Goal: Information Seeking & Learning: Check status

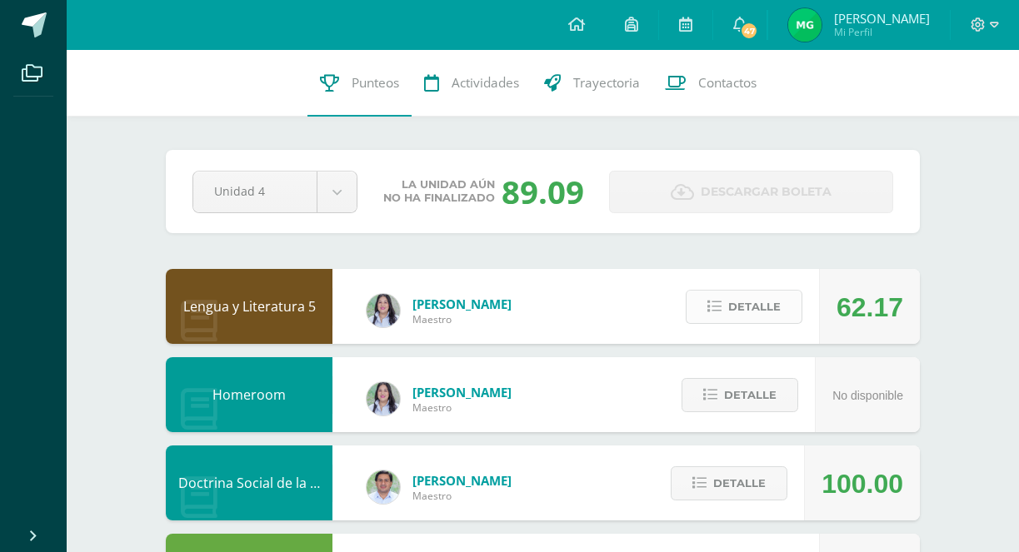
click at [718, 308] on icon at bounding box center [714, 307] width 14 height 14
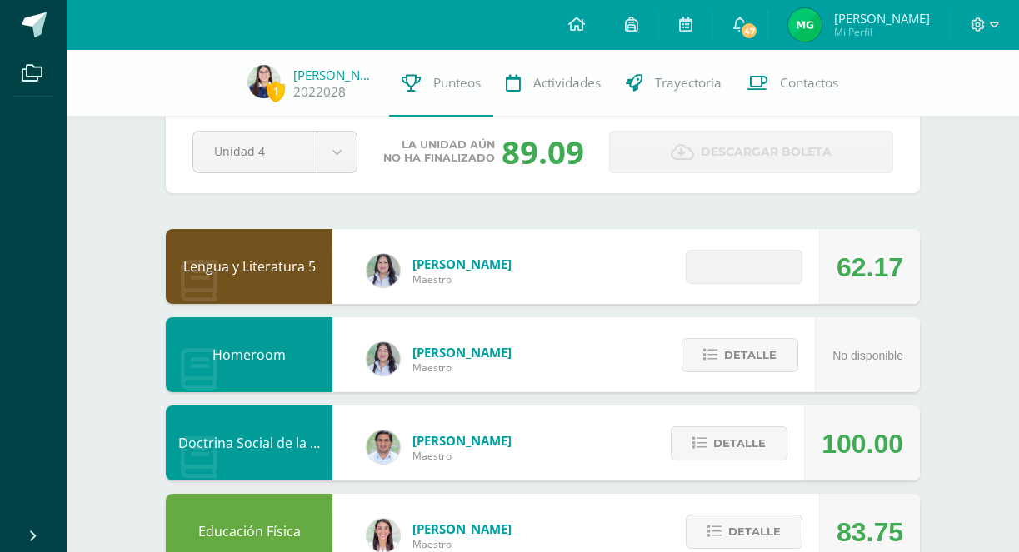
scroll to position [105, 0]
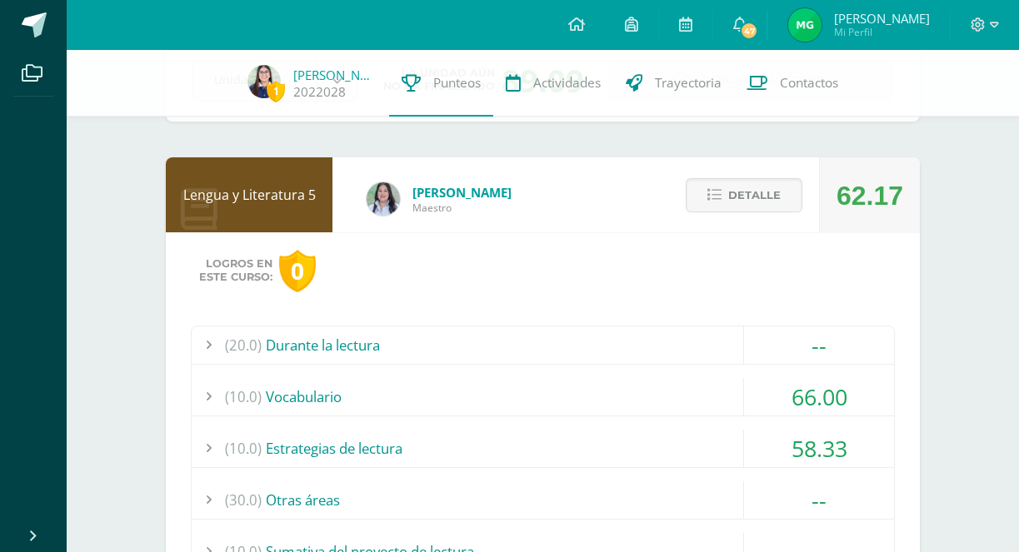
click at [699, 443] on div "(10.0) Estrategias de lectura" at bounding box center [543, 448] width 702 height 37
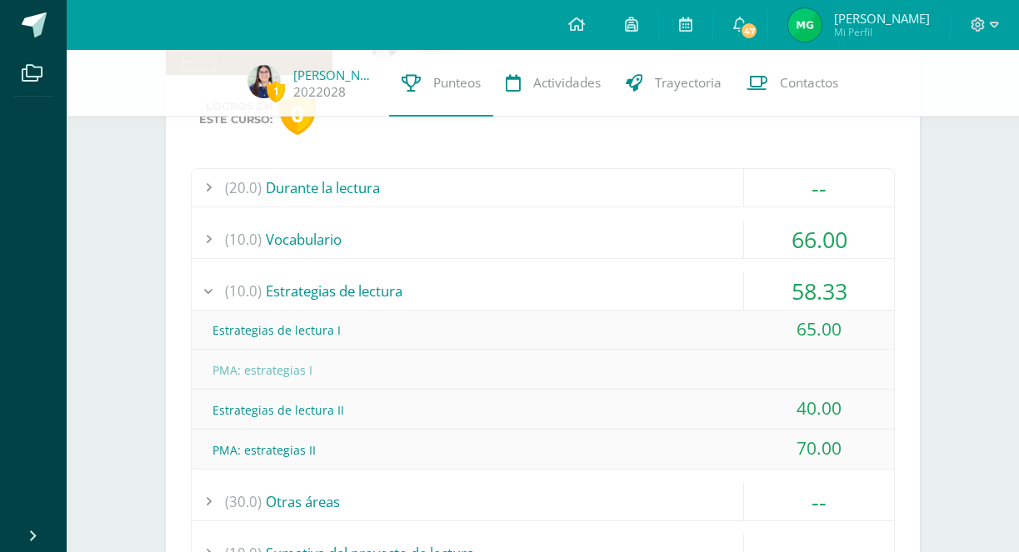
scroll to position [274, 0]
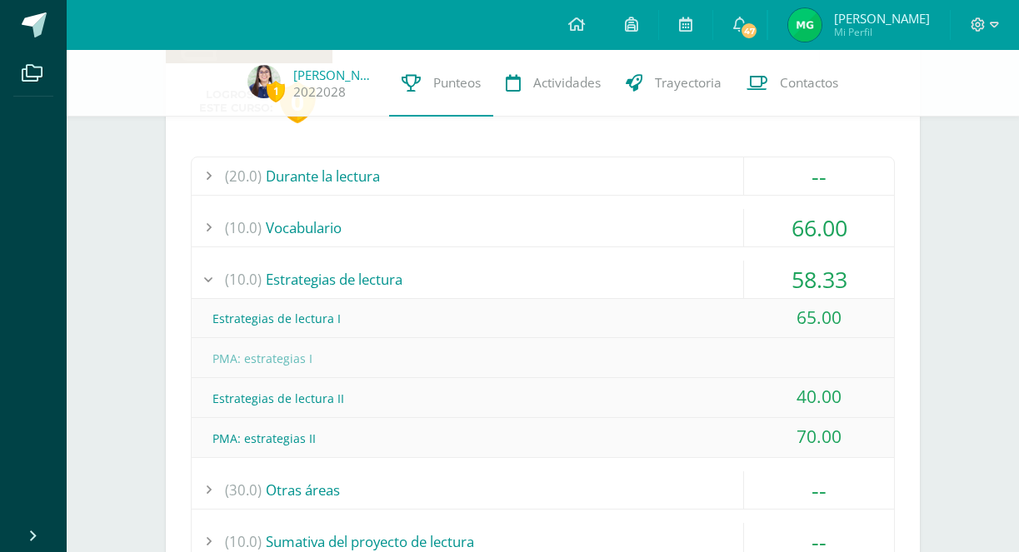
click at [674, 277] on div "(10.0) Estrategias de lectura" at bounding box center [543, 279] width 702 height 37
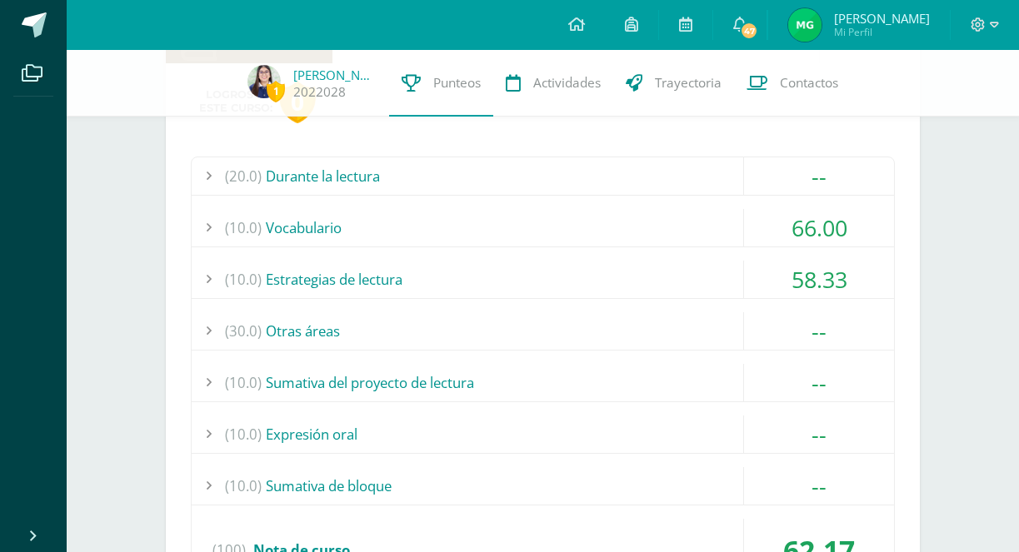
click at [709, 217] on div "(10.0) Vocabulario" at bounding box center [543, 227] width 702 height 37
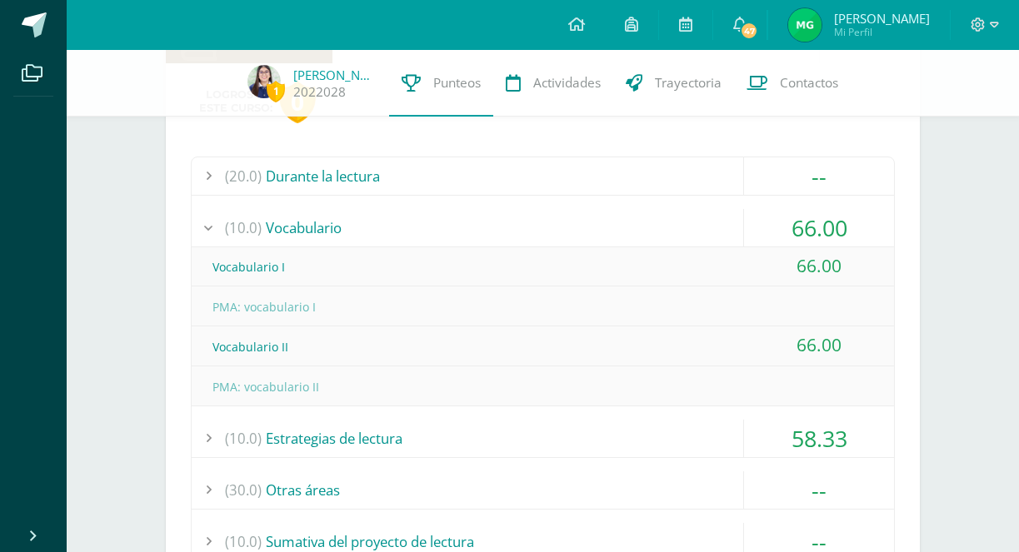
click at [711, 218] on div "(10.0) Vocabulario" at bounding box center [543, 227] width 702 height 37
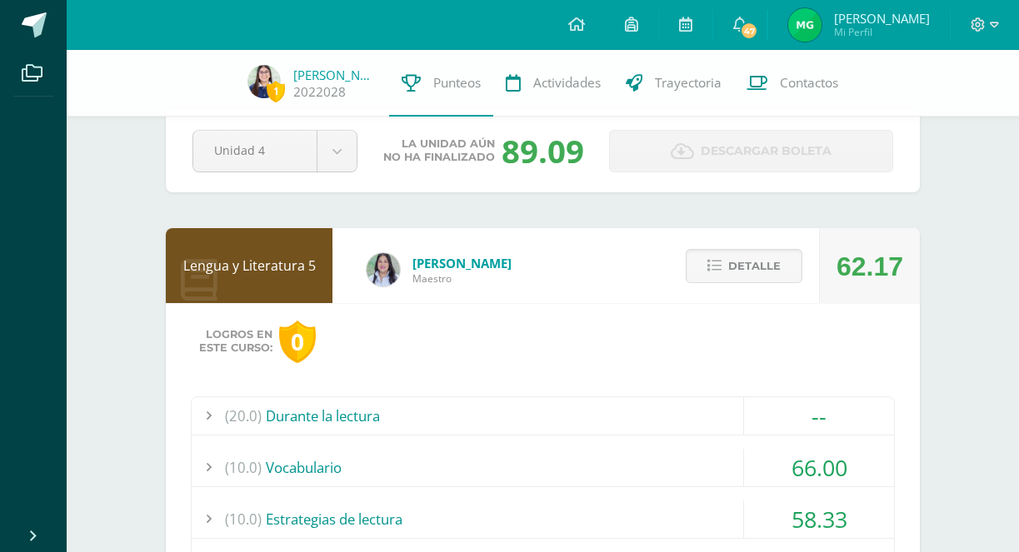
scroll to position [26, 0]
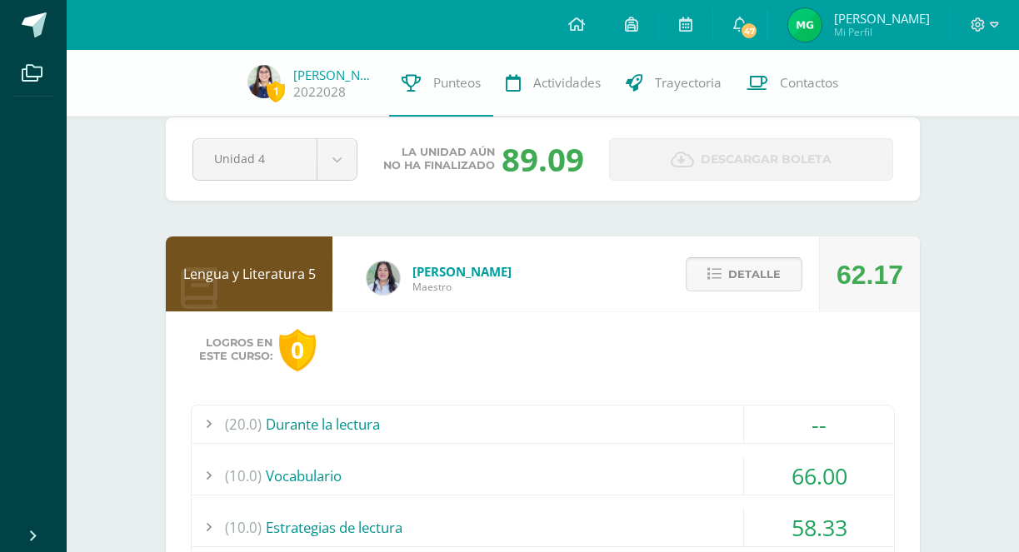
click at [761, 279] on span "Detalle" at bounding box center [754, 274] width 52 height 31
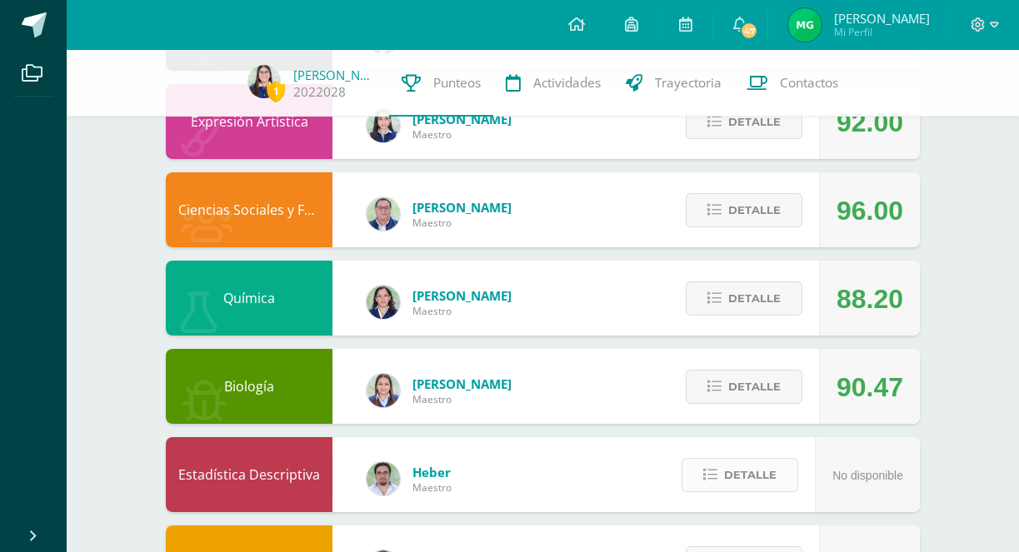
scroll to position [878, 0]
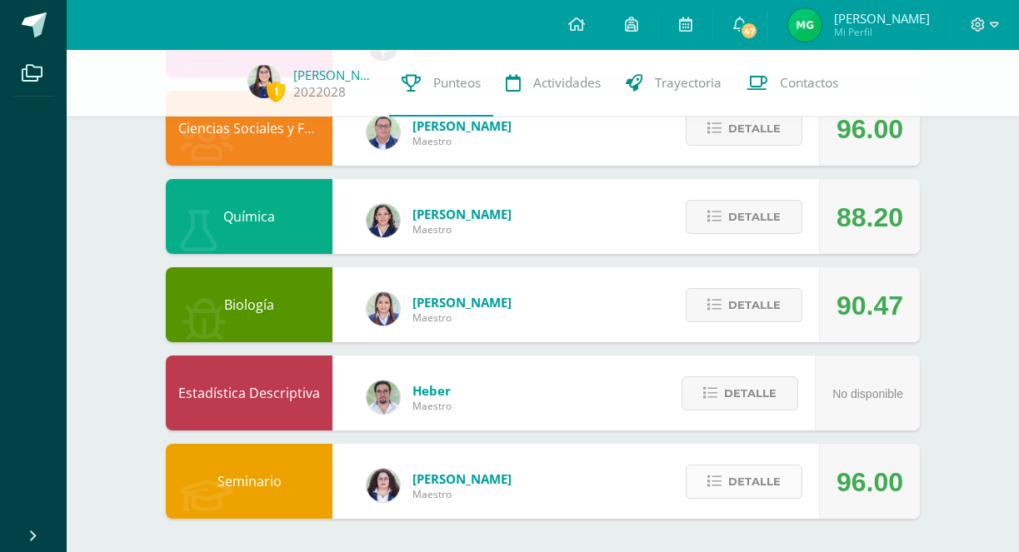
click at [755, 487] on span "Detalle" at bounding box center [754, 482] width 52 height 31
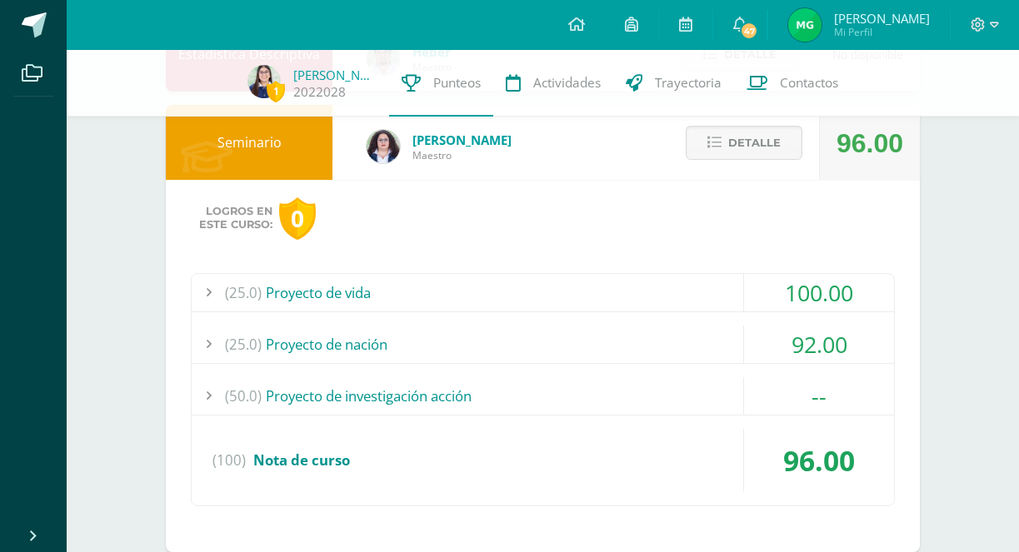
scroll to position [1250, 0]
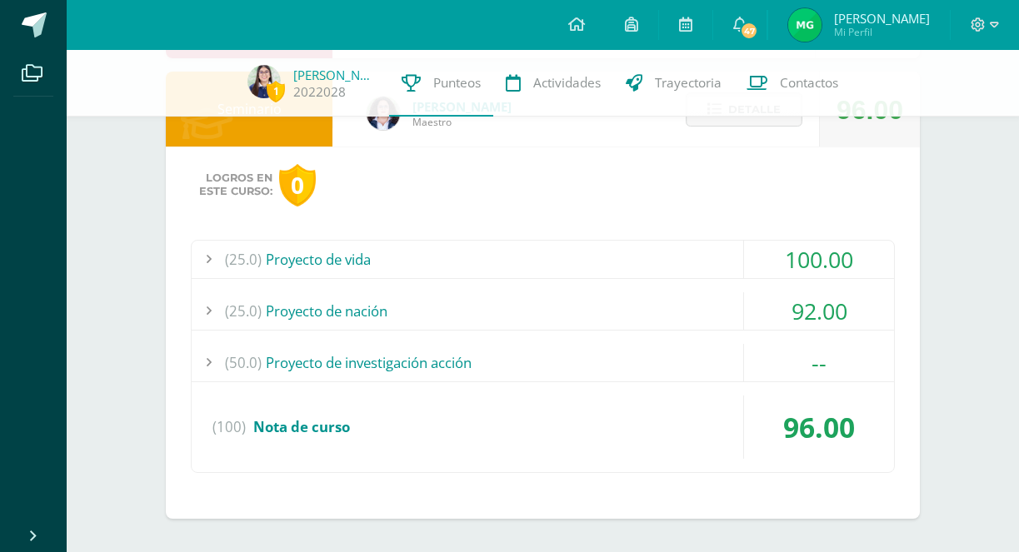
click at [664, 363] on div "(50.0) Proyecto de investigación acción" at bounding box center [543, 362] width 702 height 37
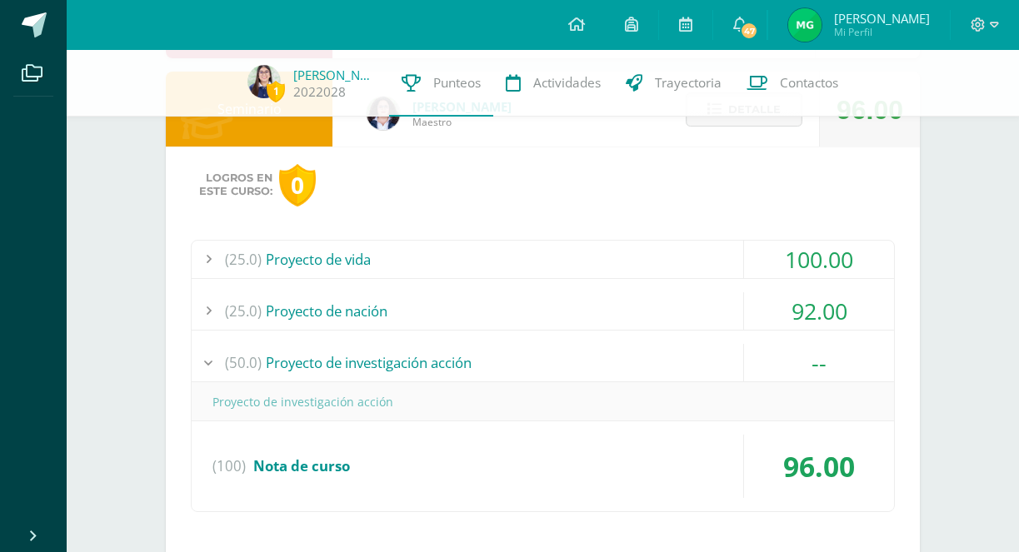
click at [676, 358] on div "(50.0) Proyecto de investigación acción" at bounding box center [543, 362] width 702 height 37
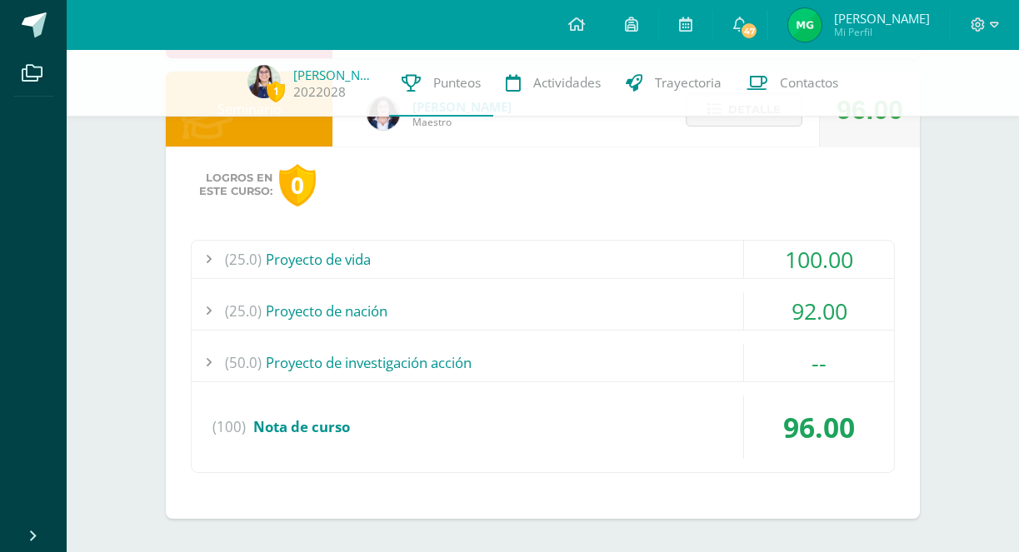
click at [681, 316] on div "(25.0) Proyecto de nación" at bounding box center [543, 310] width 702 height 37
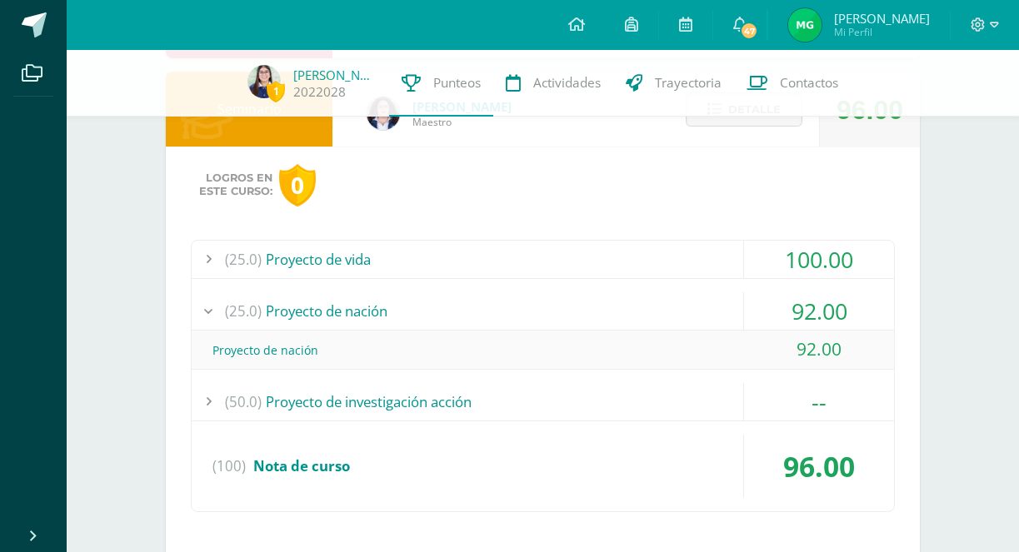
click at [682, 316] on div "(25.0) Proyecto de nación" at bounding box center [543, 310] width 702 height 37
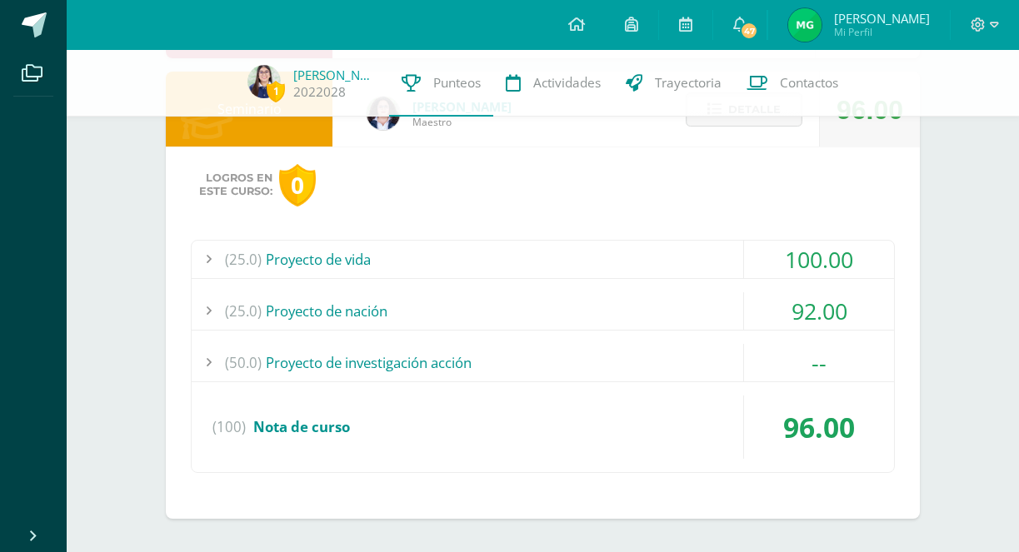
click at [697, 258] on div "(25.0) Proyecto de vida" at bounding box center [543, 259] width 702 height 37
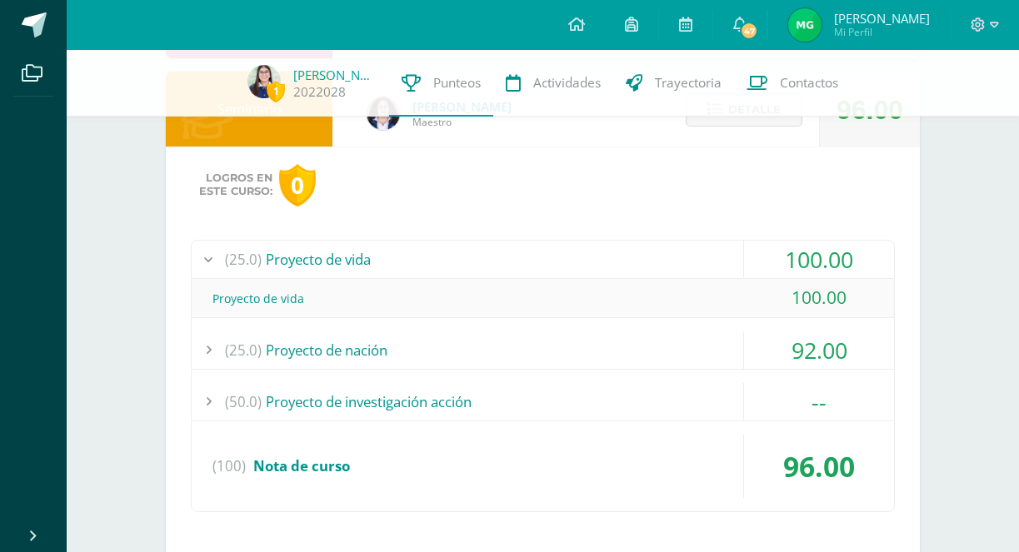
click at [698, 257] on div "(25.0) Proyecto de vida" at bounding box center [543, 259] width 702 height 37
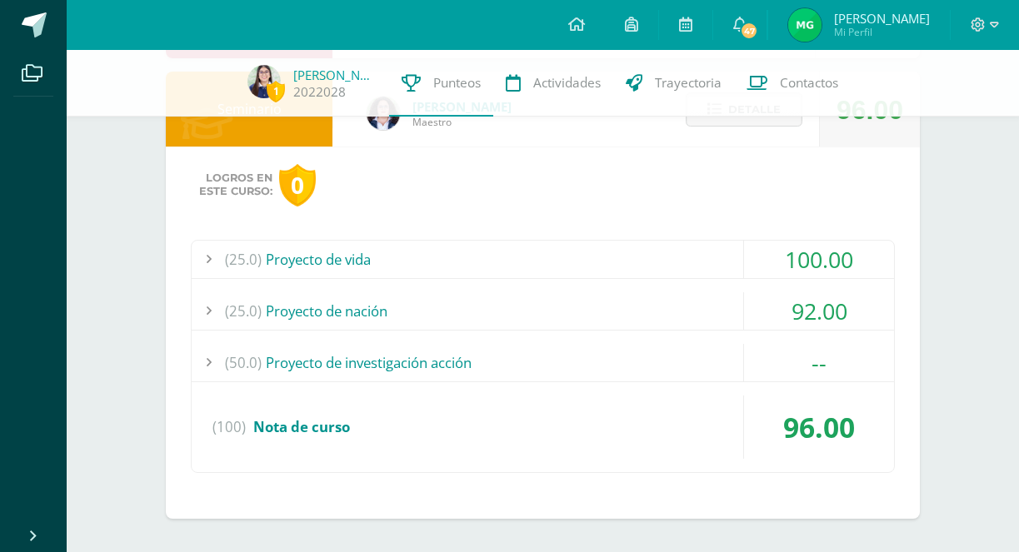
click at [640, 369] on div "(50.0) Proyecto de investigación acción" at bounding box center [543, 362] width 702 height 37
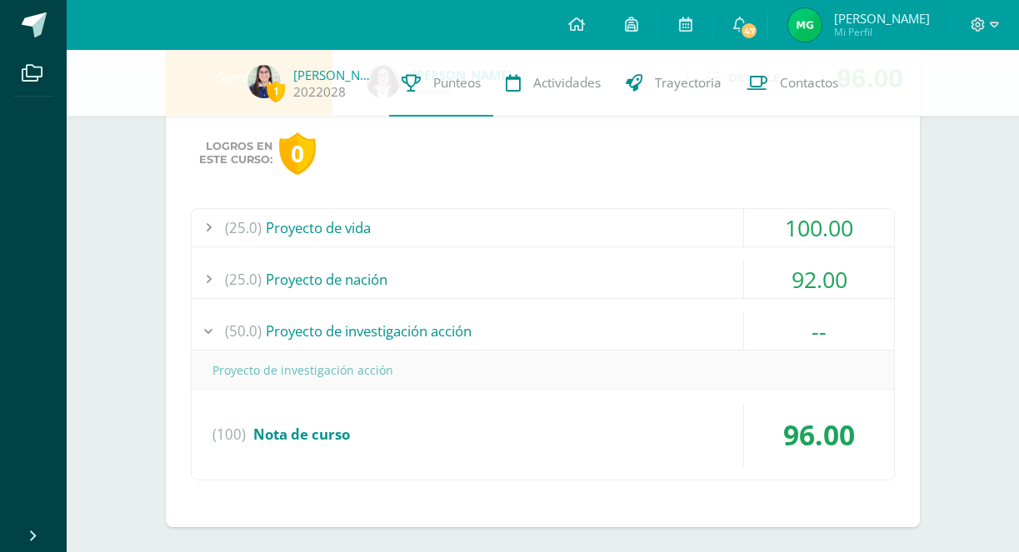
scroll to position [1286, 0]
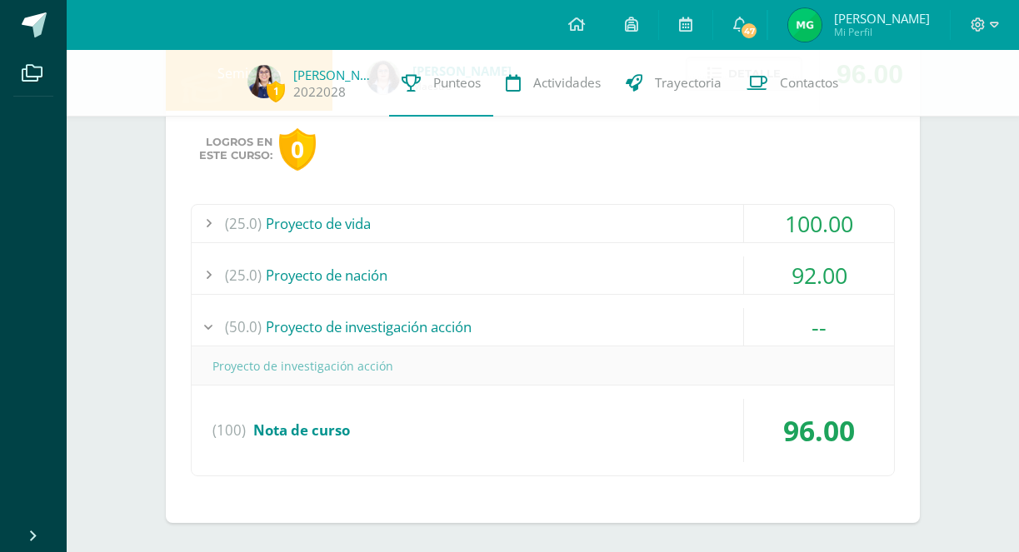
click at [722, 327] on div "(50.0) Proyecto de investigación acción" at bounding box center [543, 326] width 702 height 37
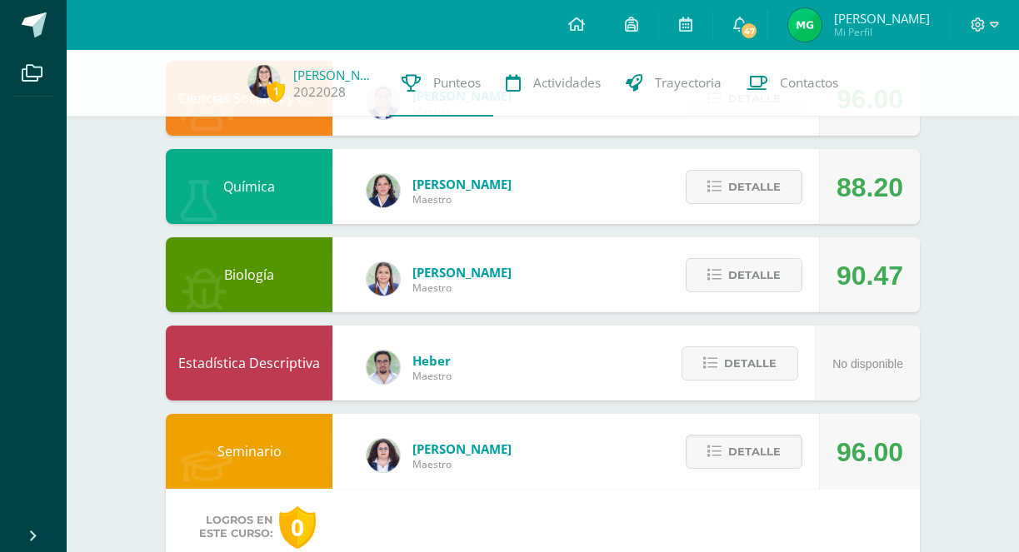
scroll to position [893, 0]
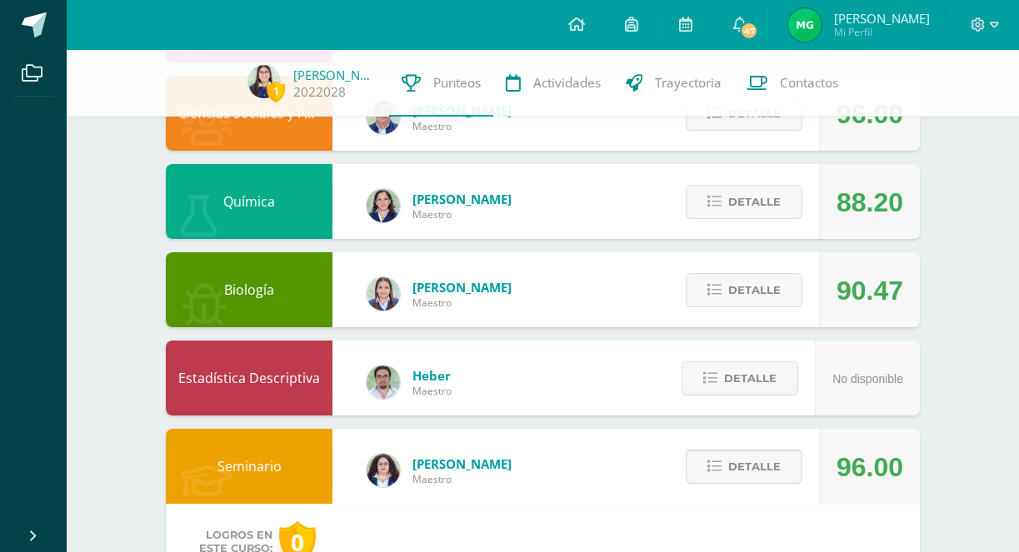
click at [781, 462] on button "Detalle" at bounding box center [744, 467] width 117 height 34
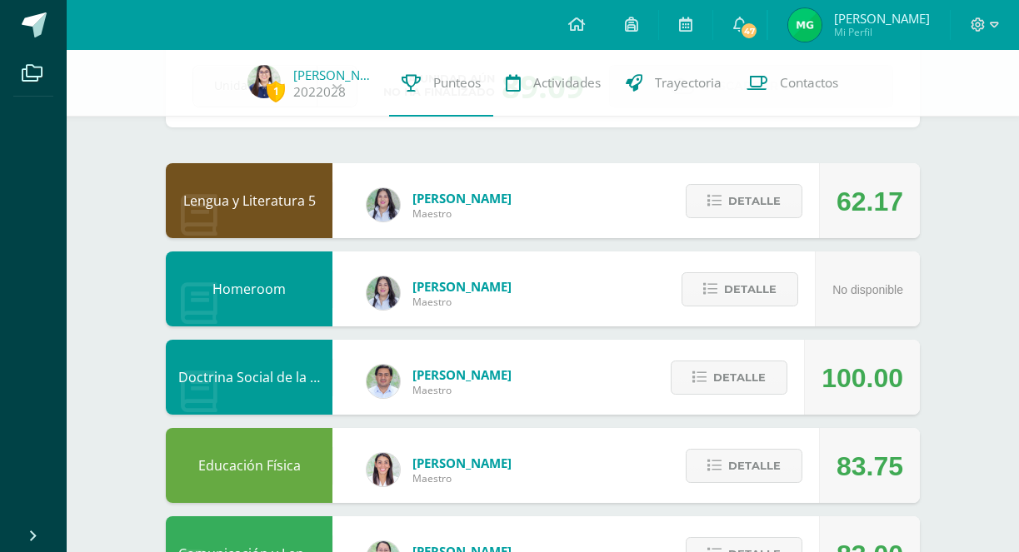
scroll to position [98, 0]
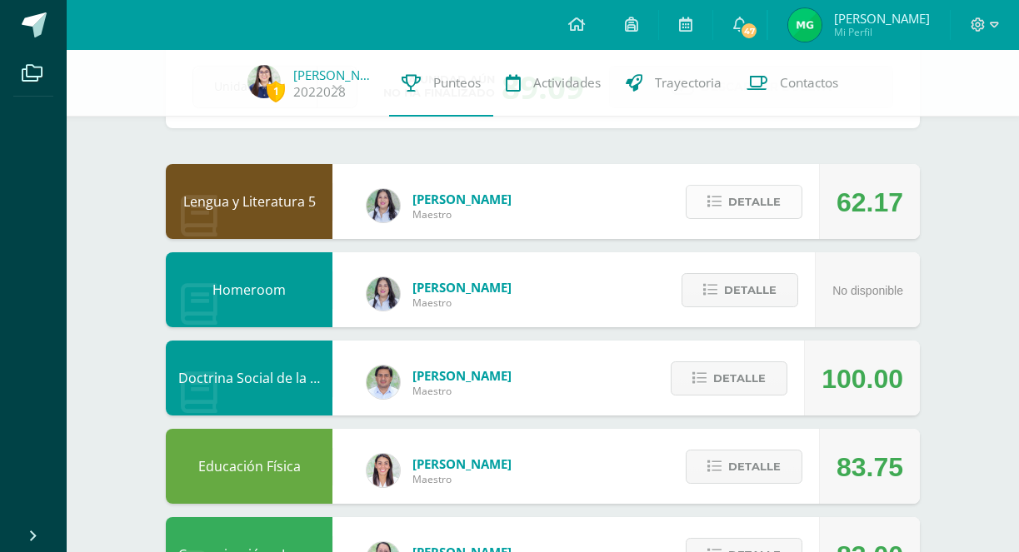
click at [780, 208] on span "Detalle" at bounding box center [754, 202] width 52 height 31
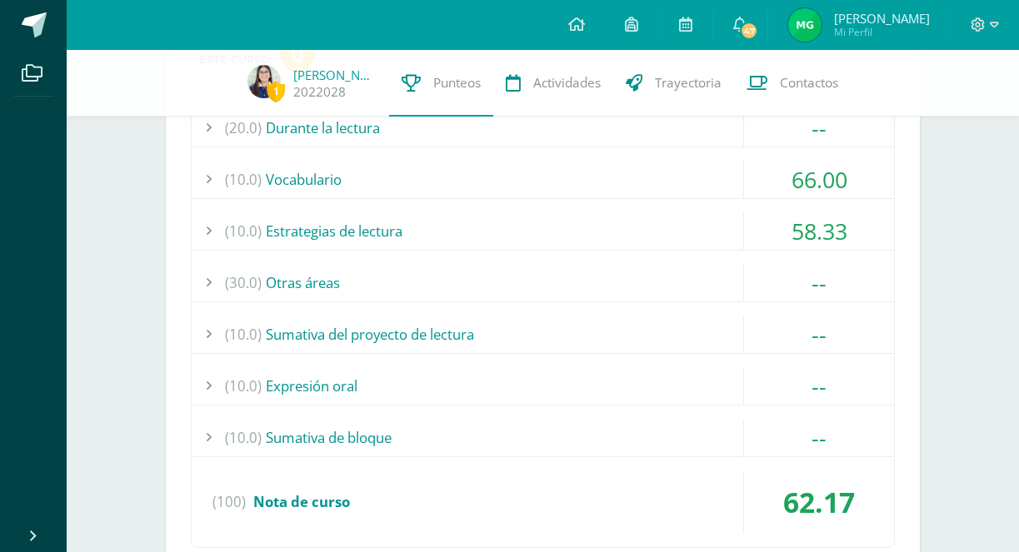
scroll to position [319, 0]
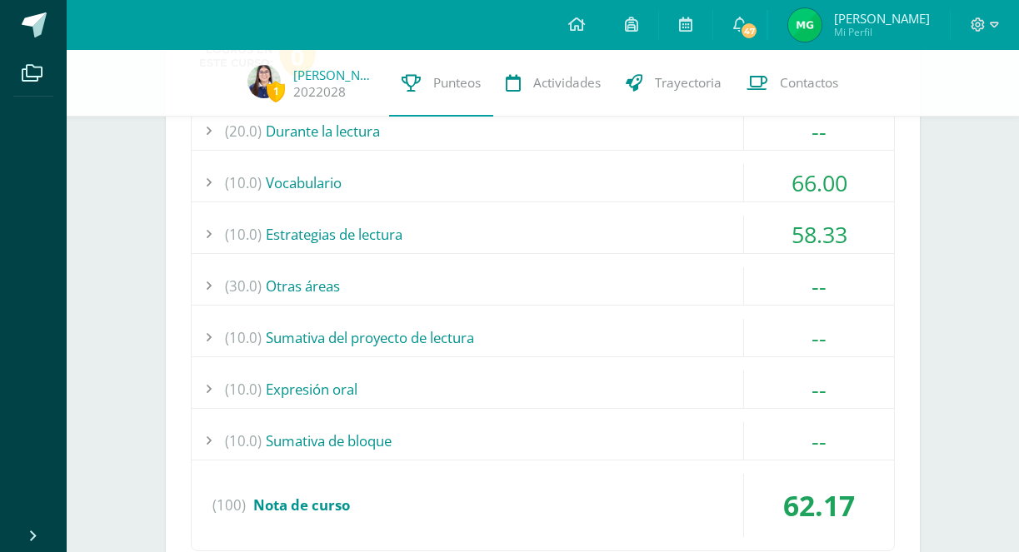
click at [676, 227] on div "(10.0) Estrategias de lectura" at bounding box center [543, 234] width 702 height 37
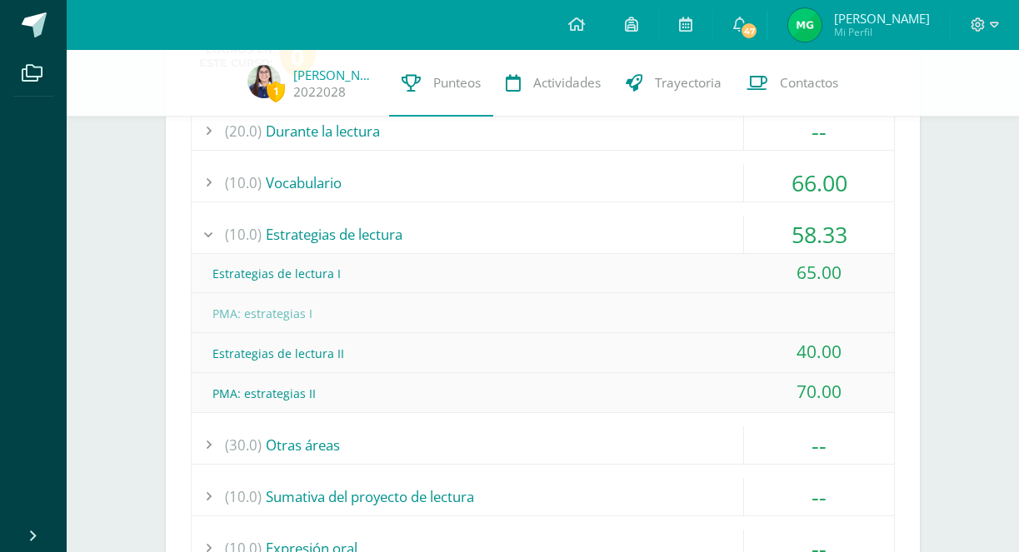
click at [720, 242] on div "(10.0) Estrategias de lectura" at bounding box center [543, 234] width 702 height 37
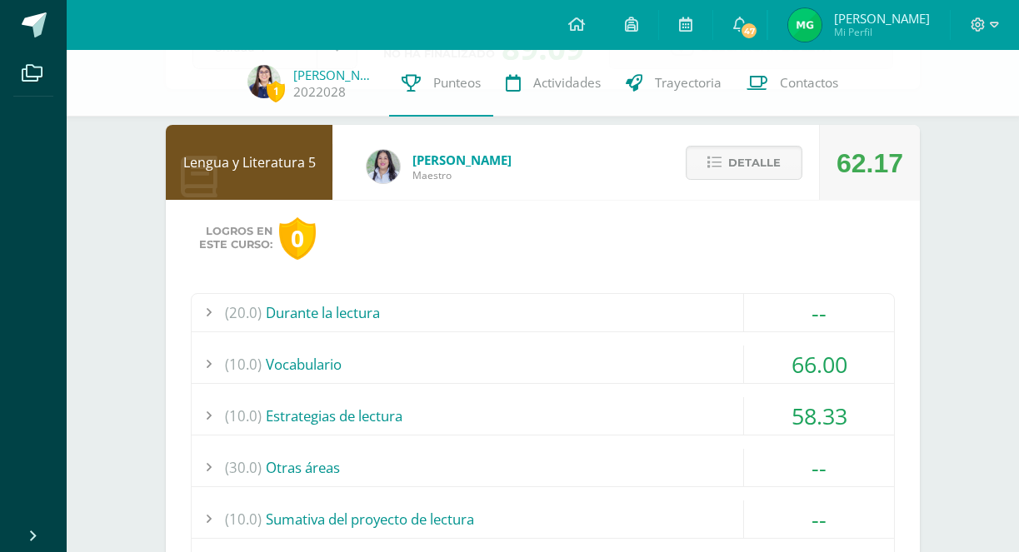
scroll to position [118, 0]
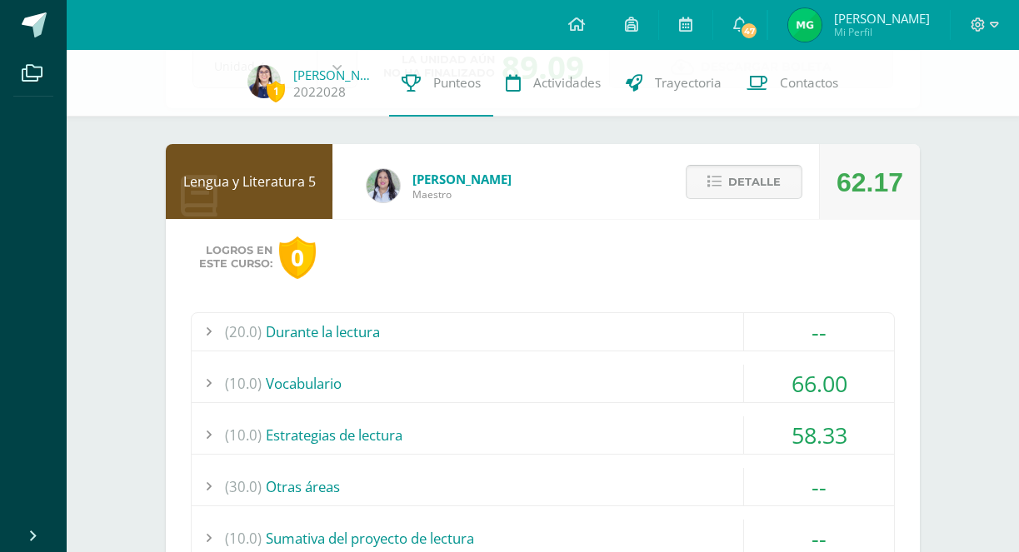
click at [775, 180] on span "Detalle" at bounding box center [754, 182] width 52 height 31
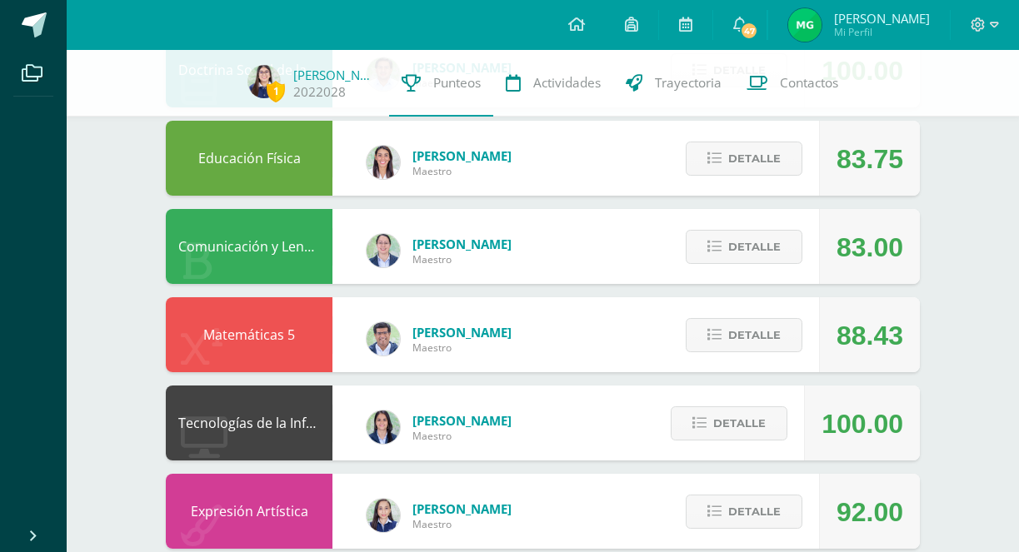
scroll to position [408, 0]
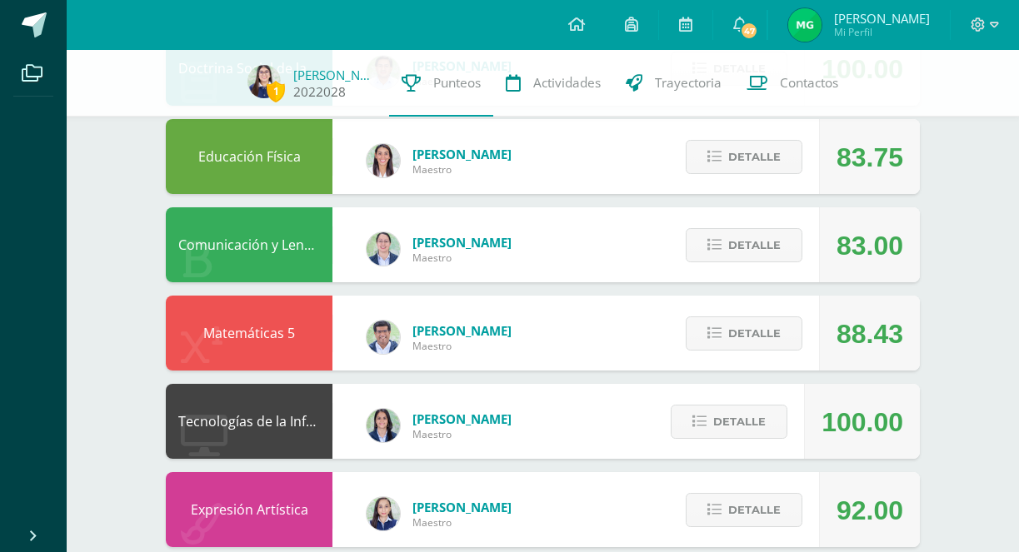
click at [271, 75] on img at bounding box center [263, 81] width 33 height 33
